Goal: Information Seeking & Learning: Find specific fact

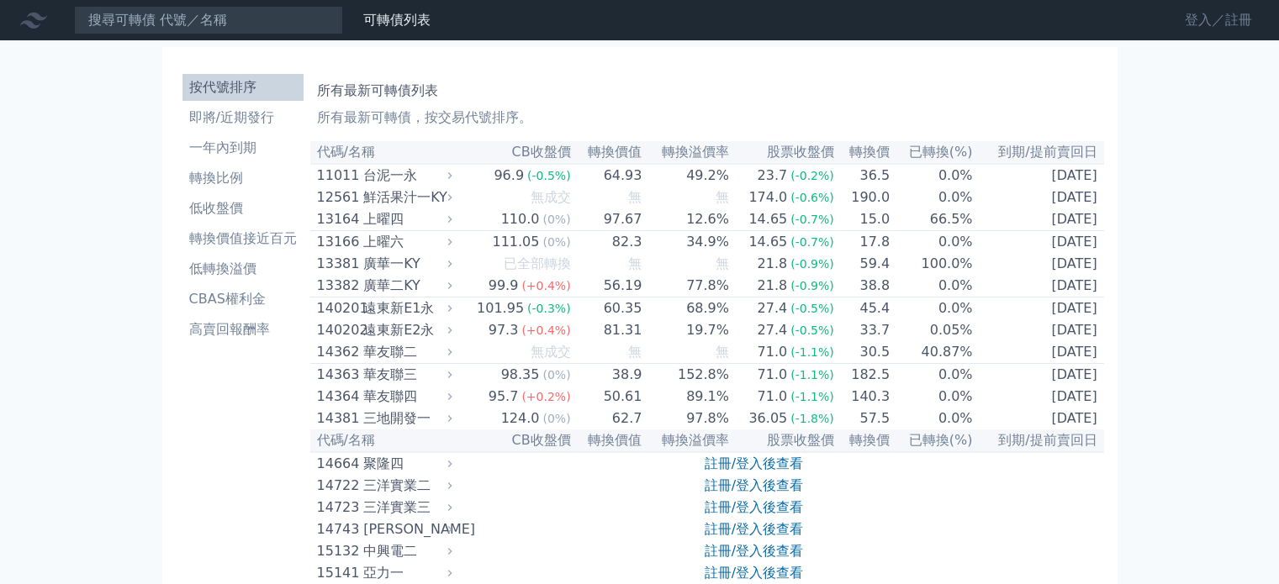
click at [1217, 19] on link "登入／註冊" at bounding box center [1218, 20] width 94 height 27
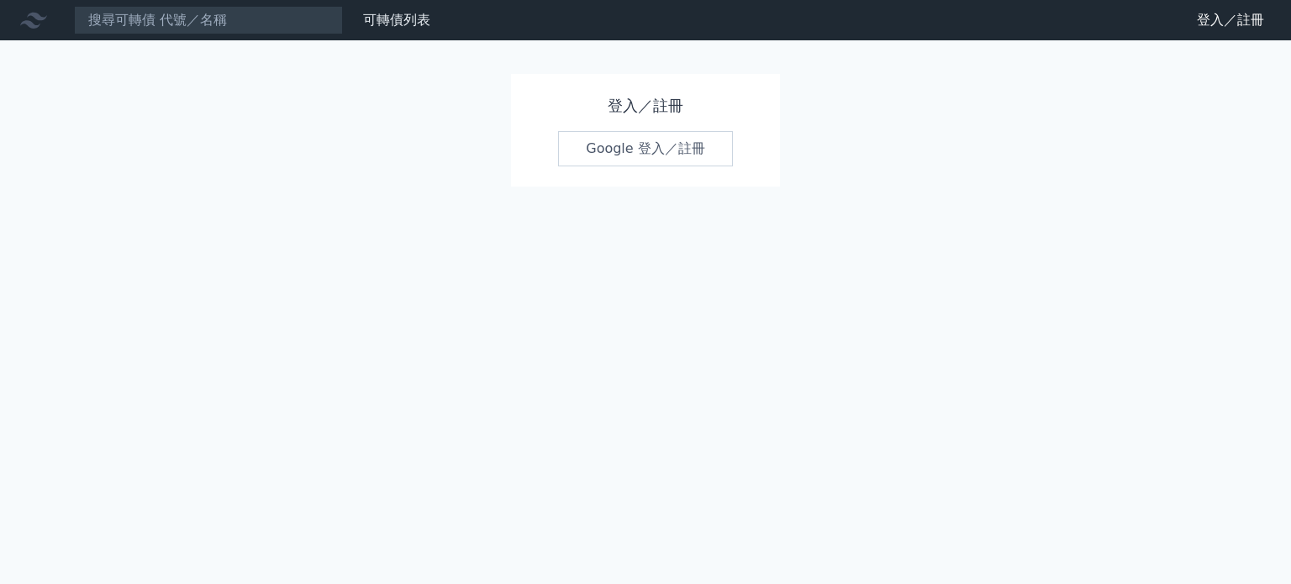
click at [678, 141] on link "Google 登入／註冊" at bounding box center [645, 148] width 175 height 35
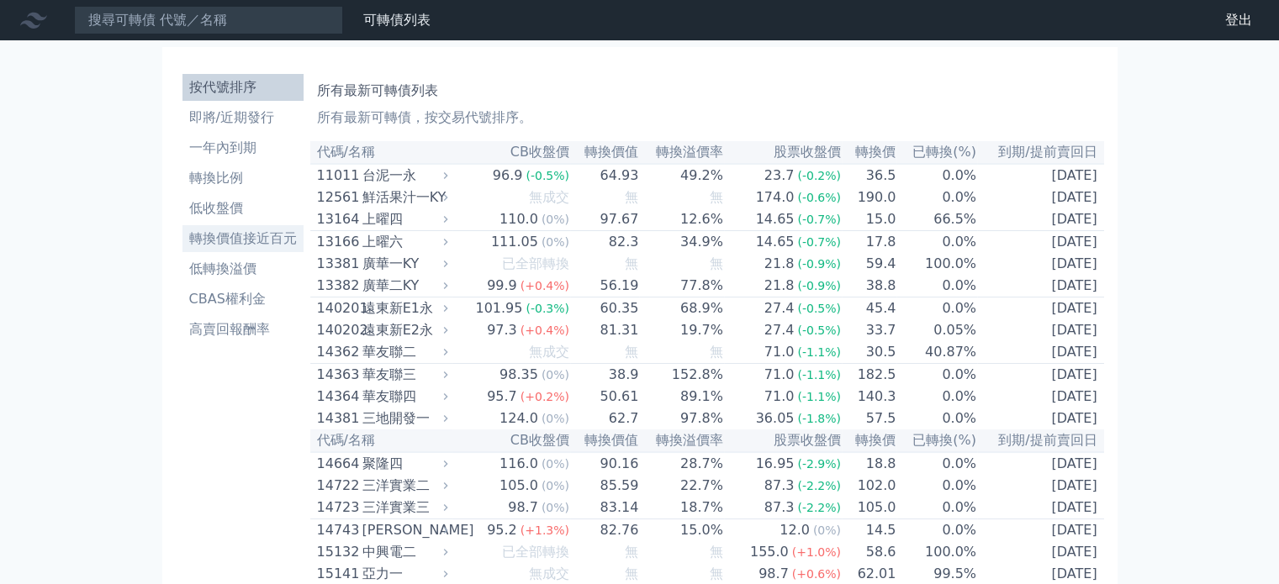
click at [249, 249] on link "轉換價值接近百元" at bounding box center [242, 238] width 121 height 27
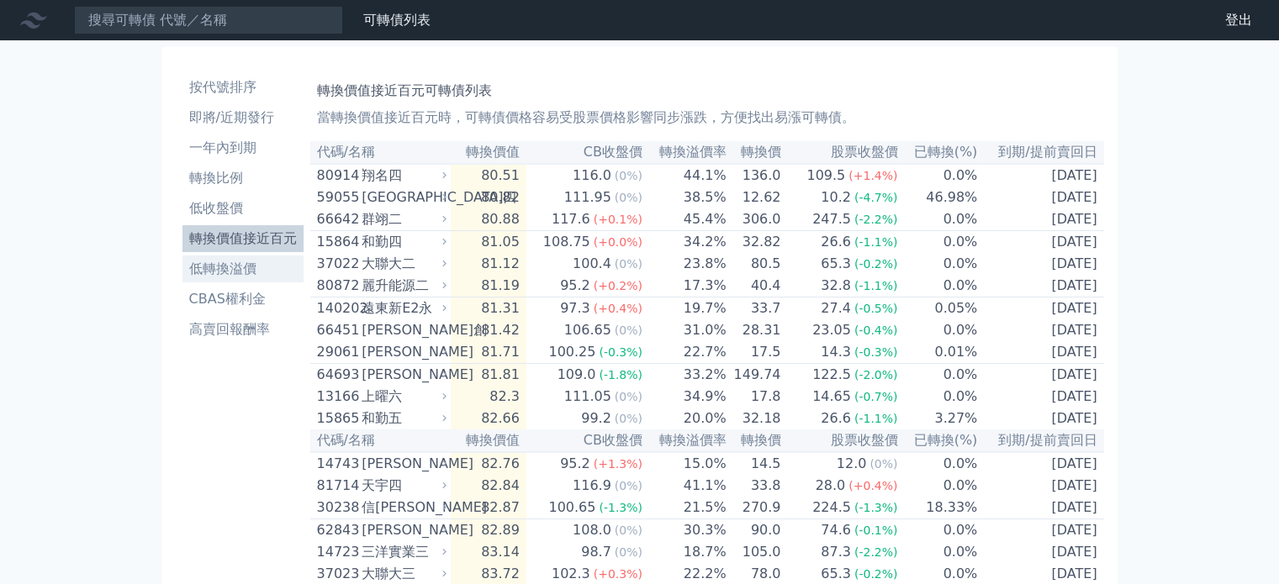
click at [256, 268] on li "低轉換溢價" at bounding box center [242, 269] width 121 height 20
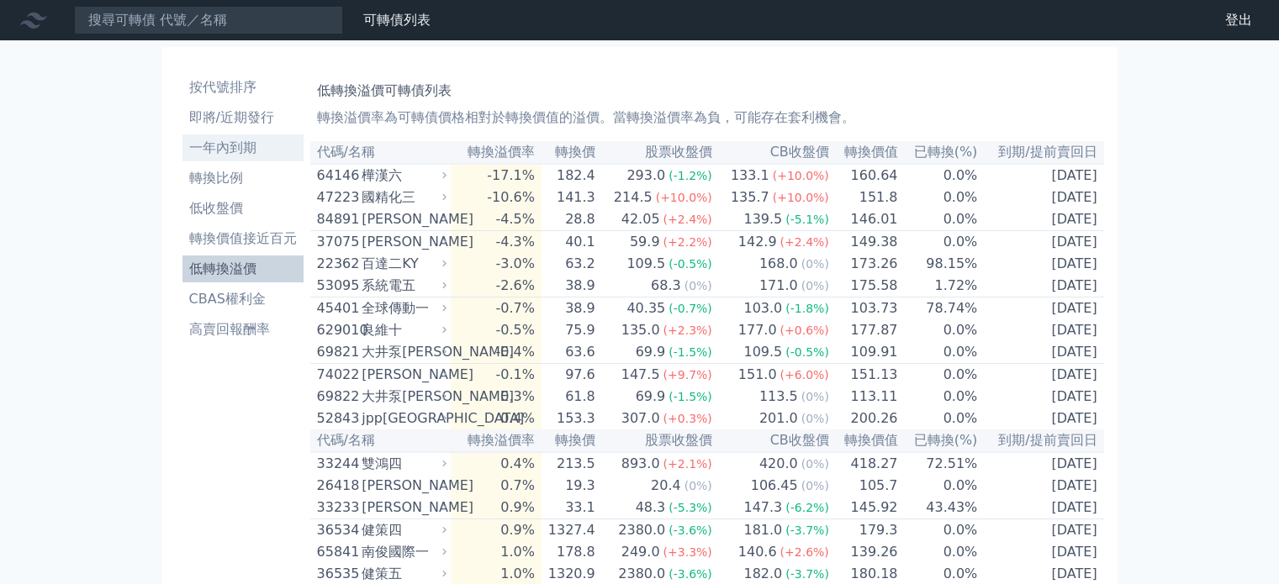
click at [242, 147] on li "一年內到期" at bounding box center [242, 148] width 121 height 20
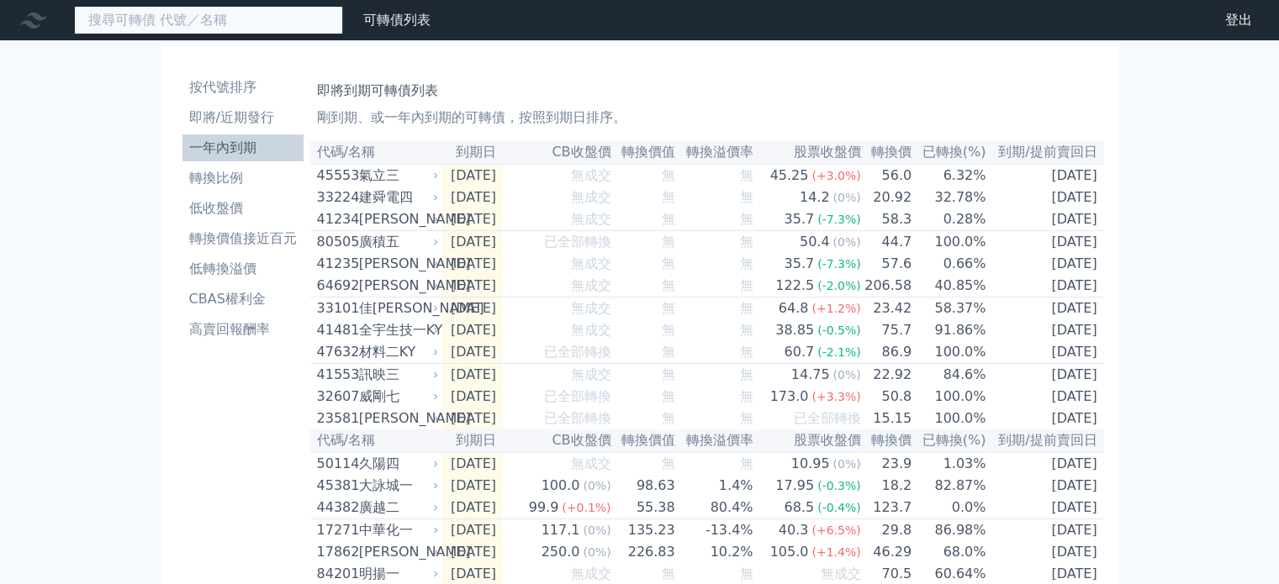
click at [193, 27] on input at bounding box center [208, 20] width 269 height 29
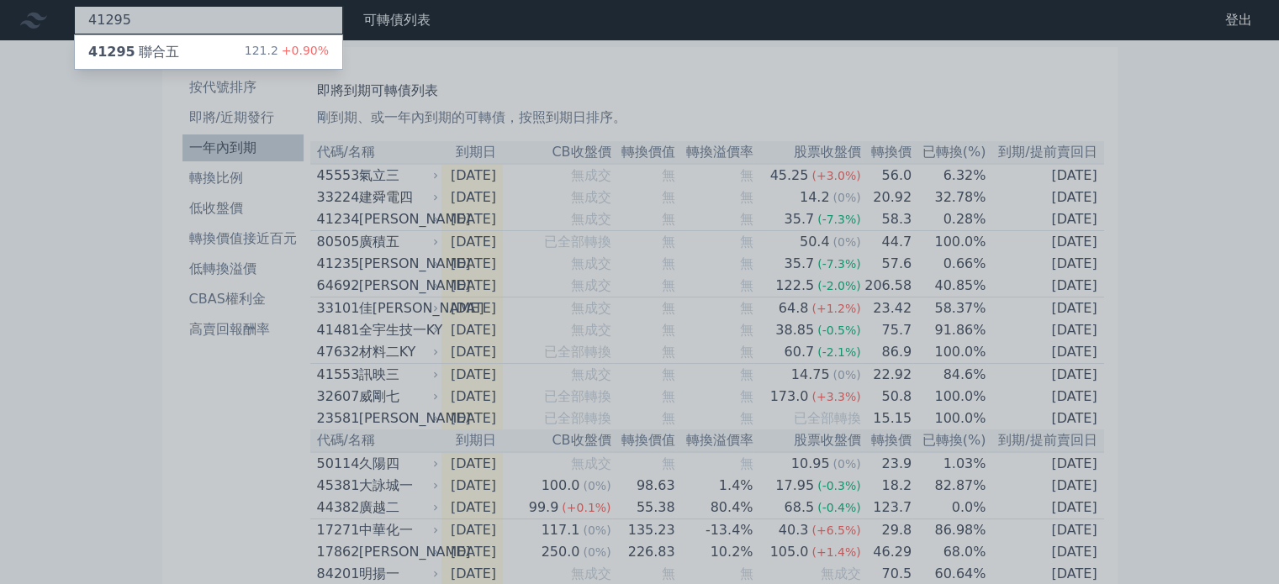
type input "41295"
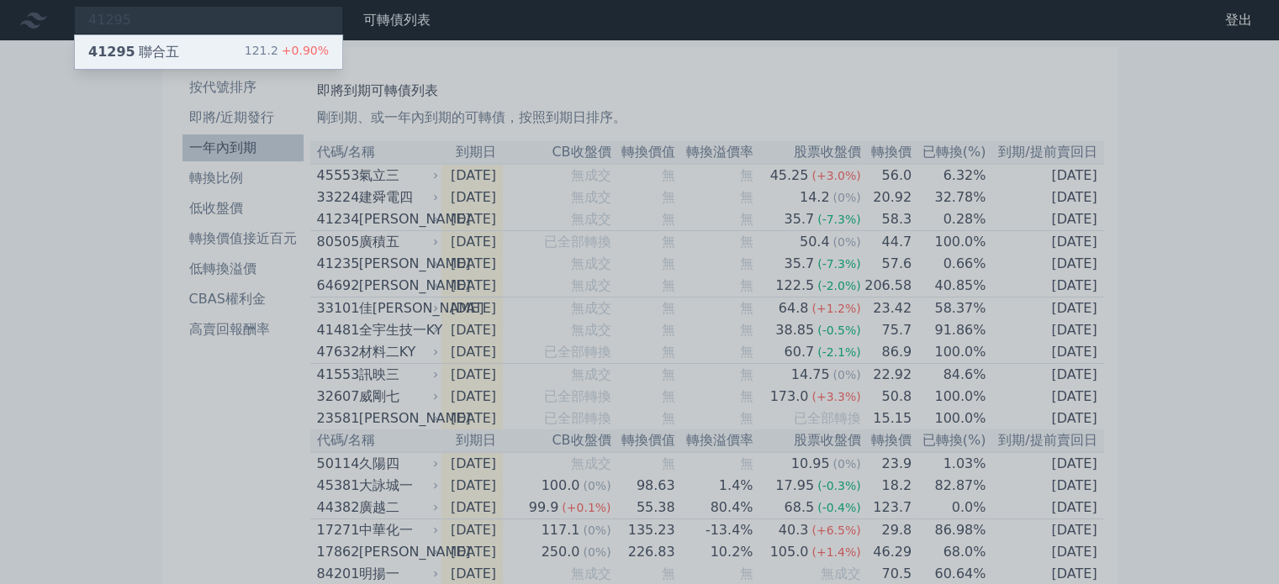
click at [195, 53] on div "41295 聯合五 121.2 +0.90%" at bounding box center [208, 52] width 267 height 34
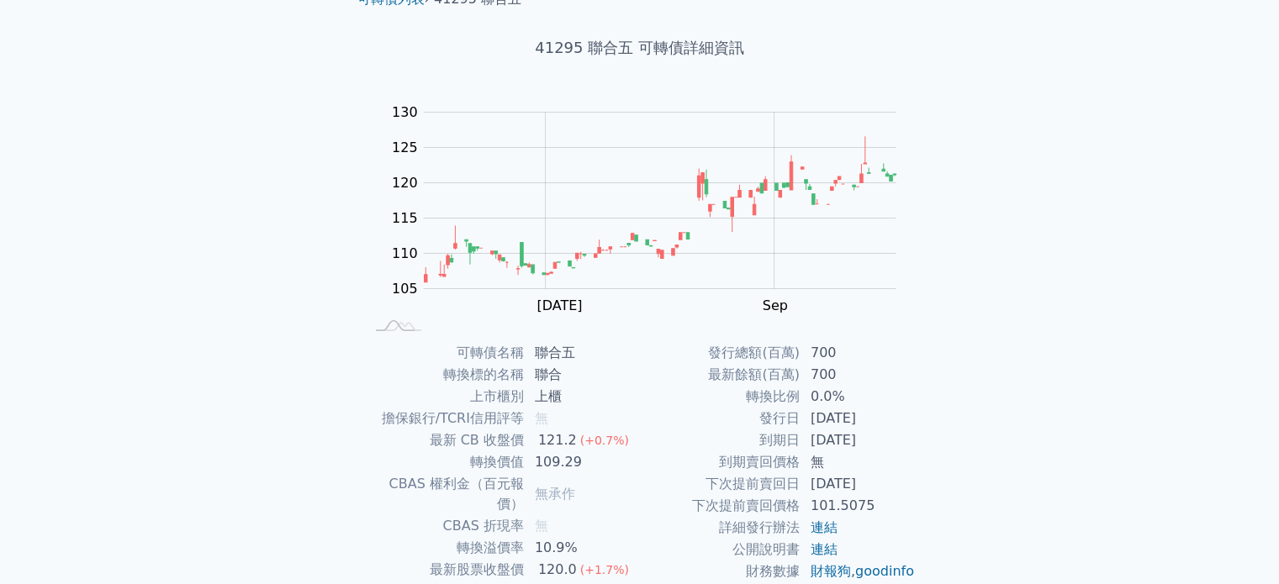
scroll to position [194, 0]
